Goal: Task Accomplishment & Management: Use online tool/utility

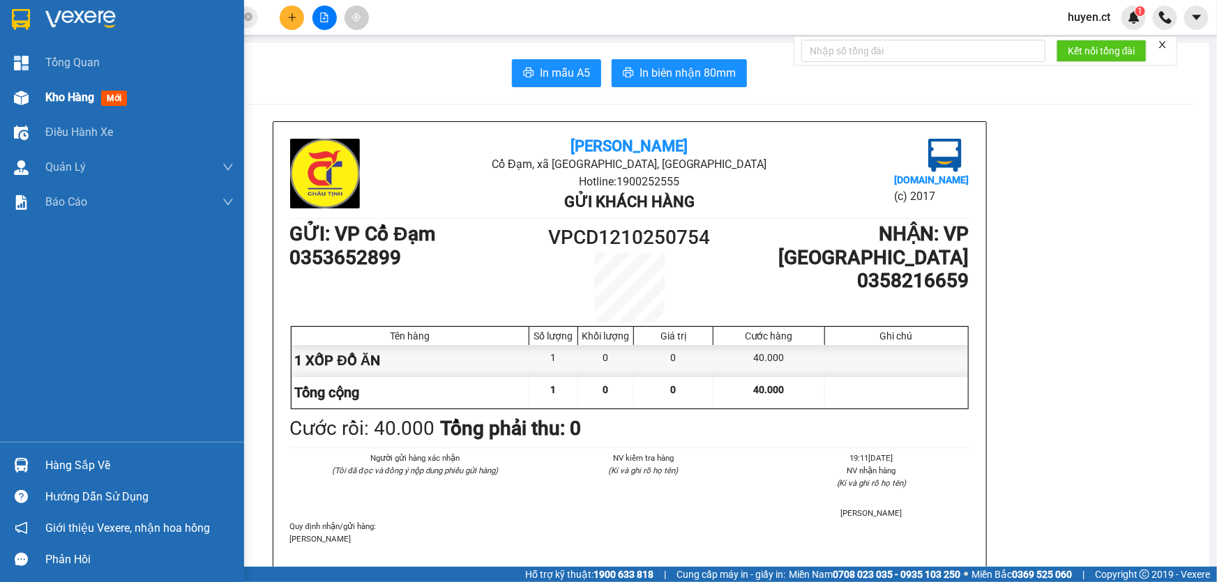
click at [104, 92] on span "mới" at bounding box center [114, 98] width 26 height 15
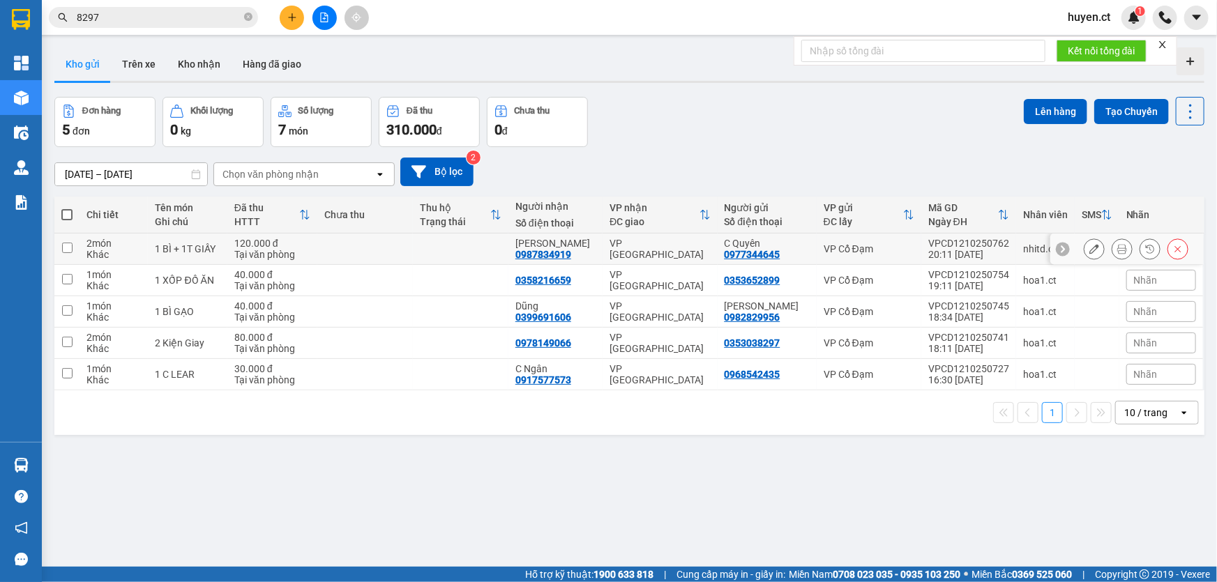
click at [326, 243] on td at bounding box center [365, 249] width 96 height 31
checkbox input "true"
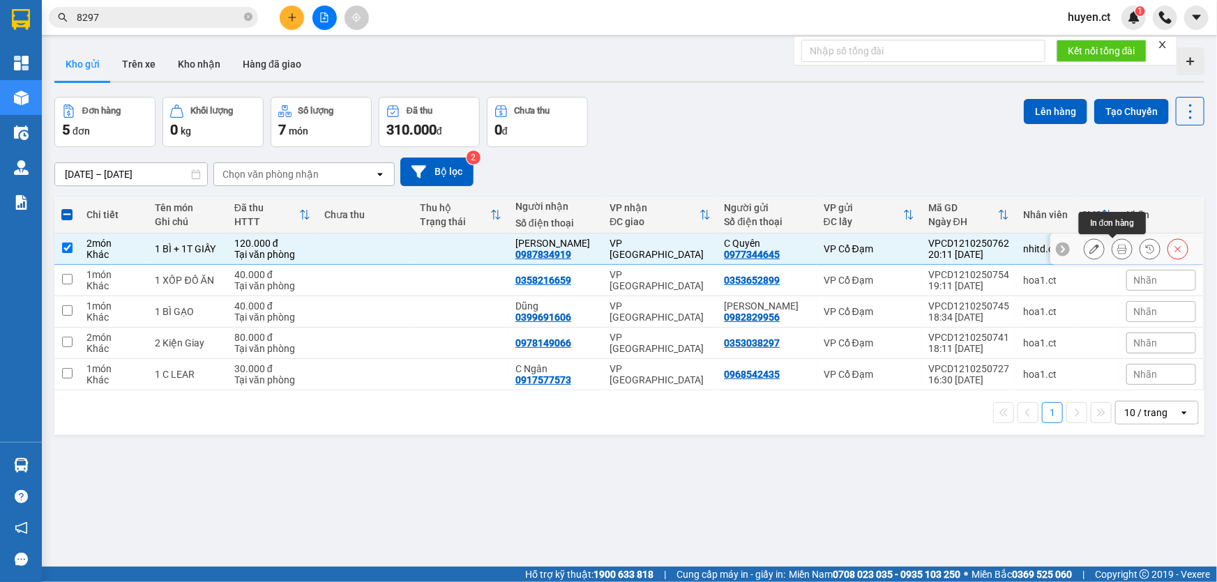
click at [1117, 251] on icon at bounding box center [1122, 249] width 10 height 10
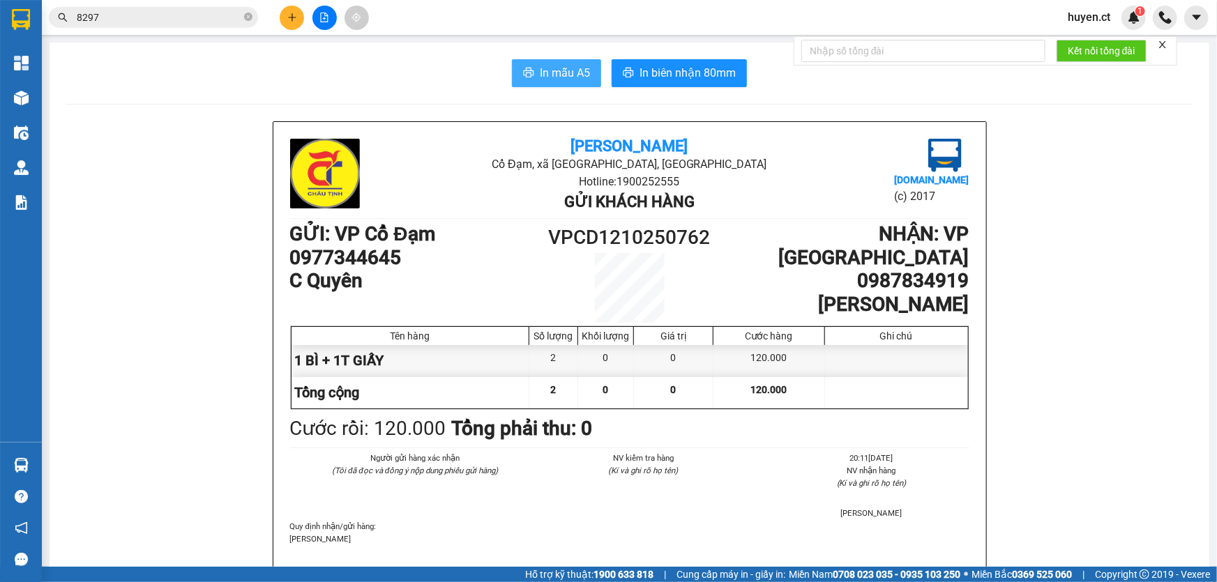
click at [563, 80] on span "In mẫu A5" at bounding box center [565, 72] width 50 height 17
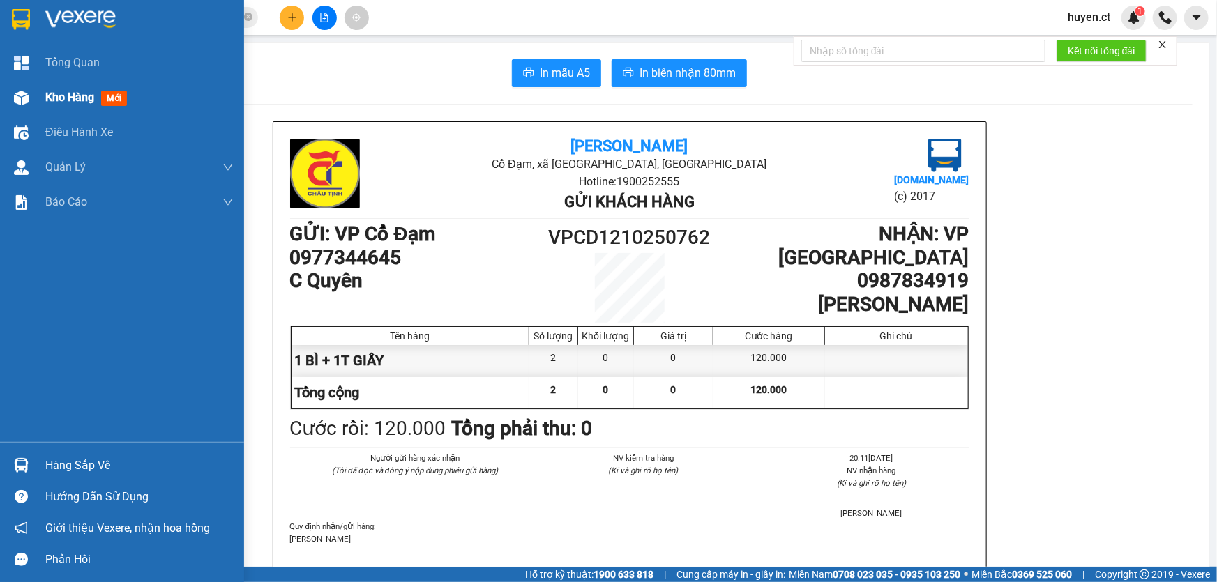
click at [115, 103] on span "mới" at bounding box center [114, 98] width 26 height 15
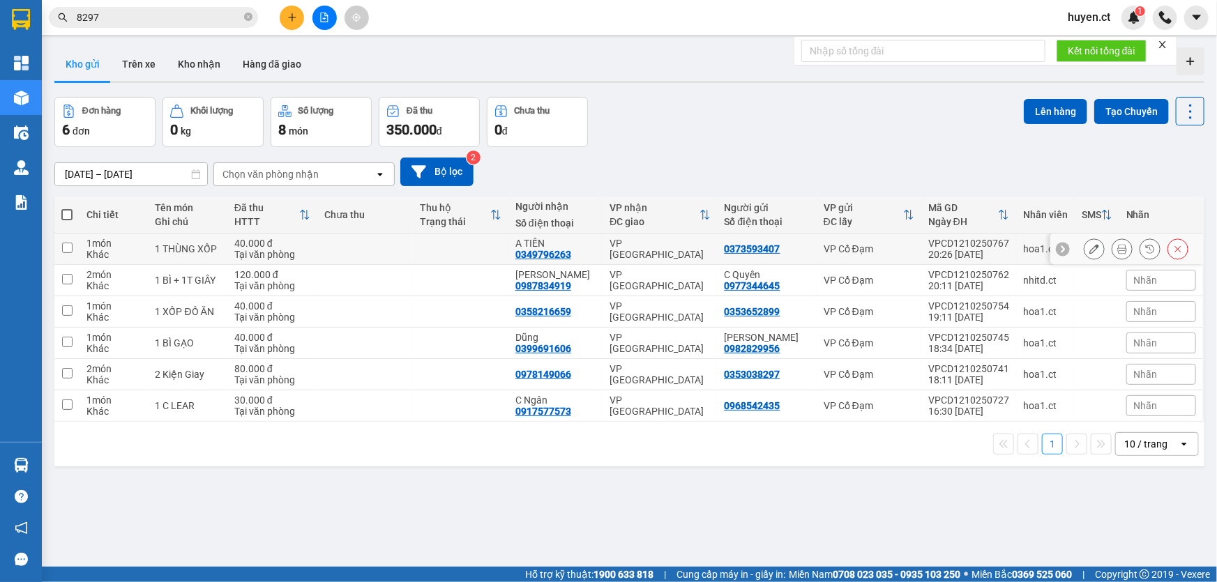
click at [249, 241] on div "40.000 đ" at bounding box center [272, 243] width 76 height 11
checkbox input "true"
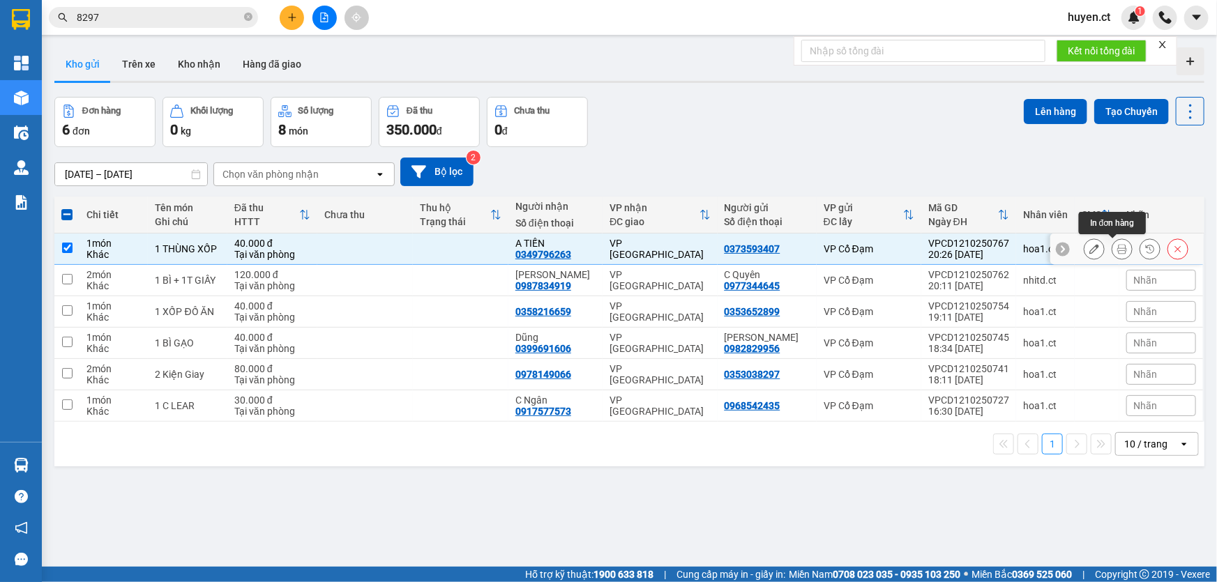
click at [1117, 252] on icon at bounding box center [1122, 249] width 10 height 10
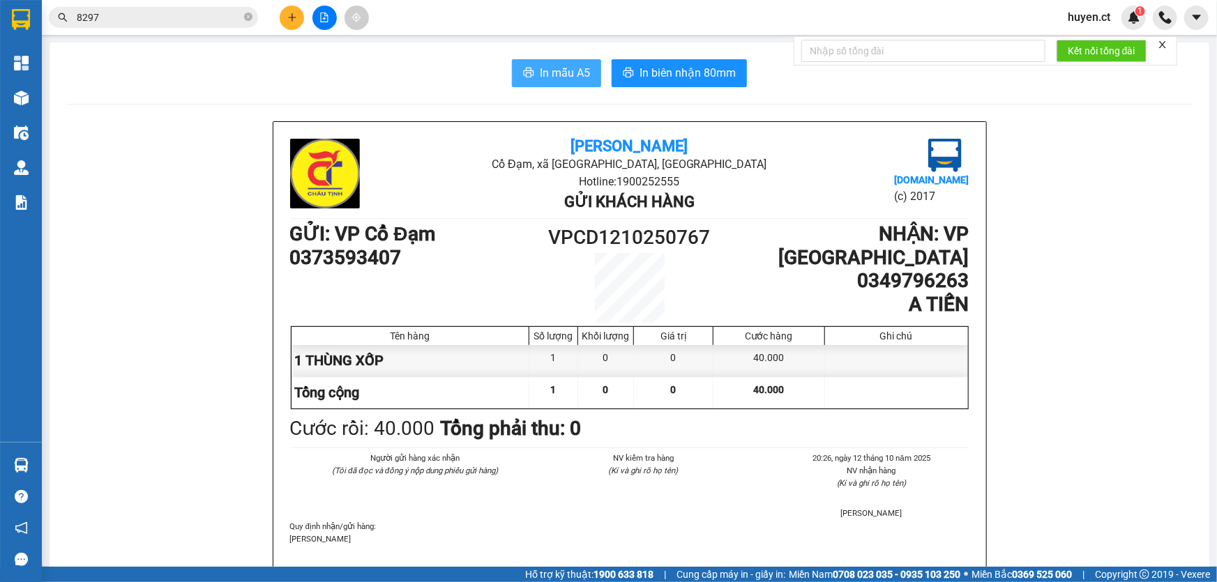
click at [523, 70] on icon "printer" at bounding box center [528, 72] width 11 height 11
